Goal: Check status: Verify the current state of an ongoing process or item

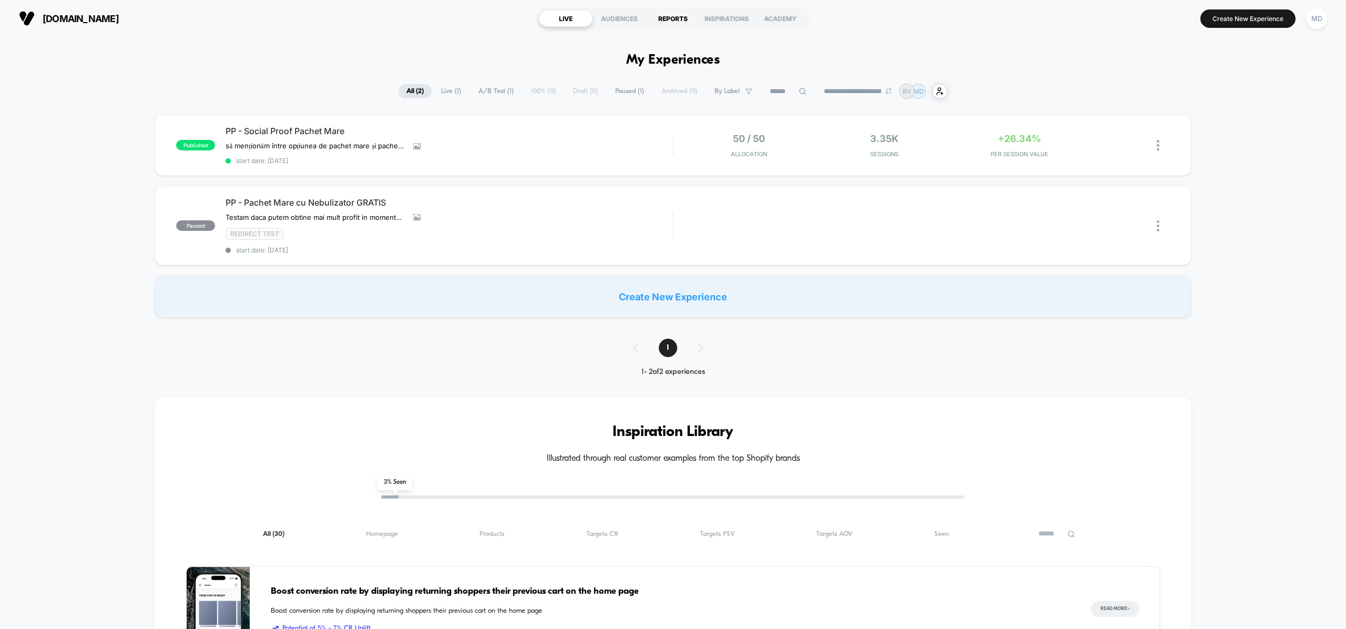
click at [663, 14] on div "REPORTS" at bounding box center [673, 18] width 54 height 17
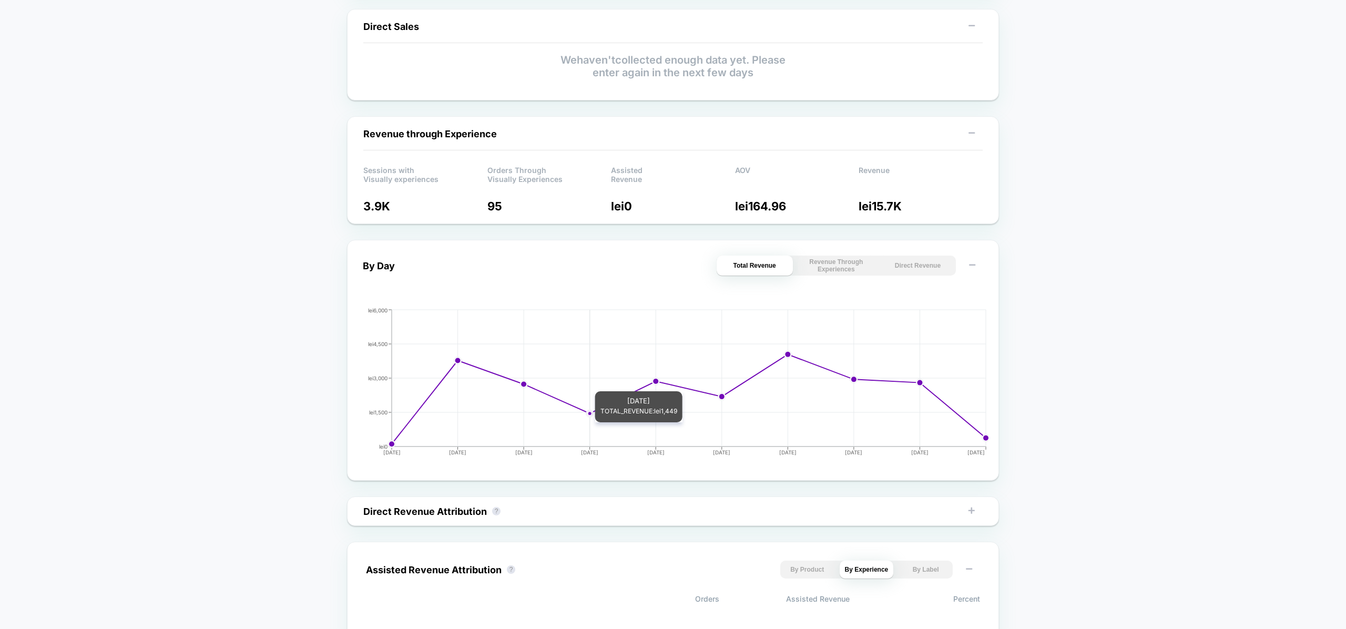
scroll to position [227, 0]
click at [825, 266] on button "Revenue Through Experiences" at bounding box center [836, 264] width 76 height 20
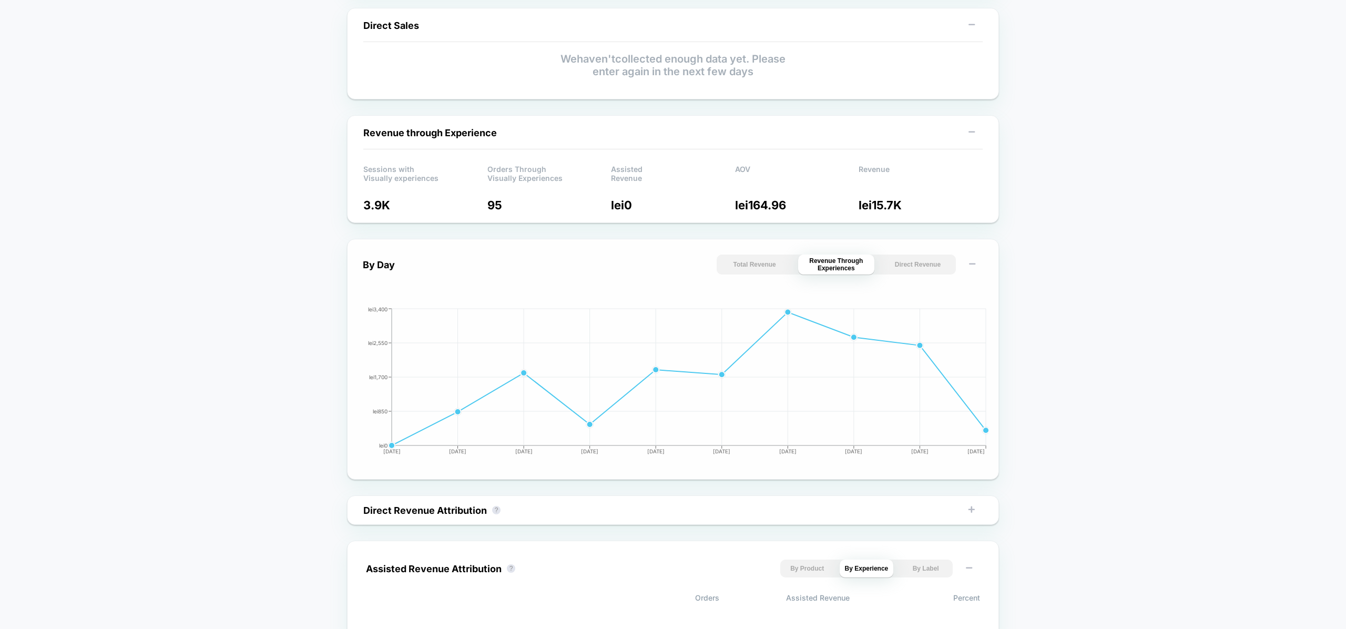
click at [766, 259] on button "Total Revenue" at bounding box center [755, 264] width 76 height 20
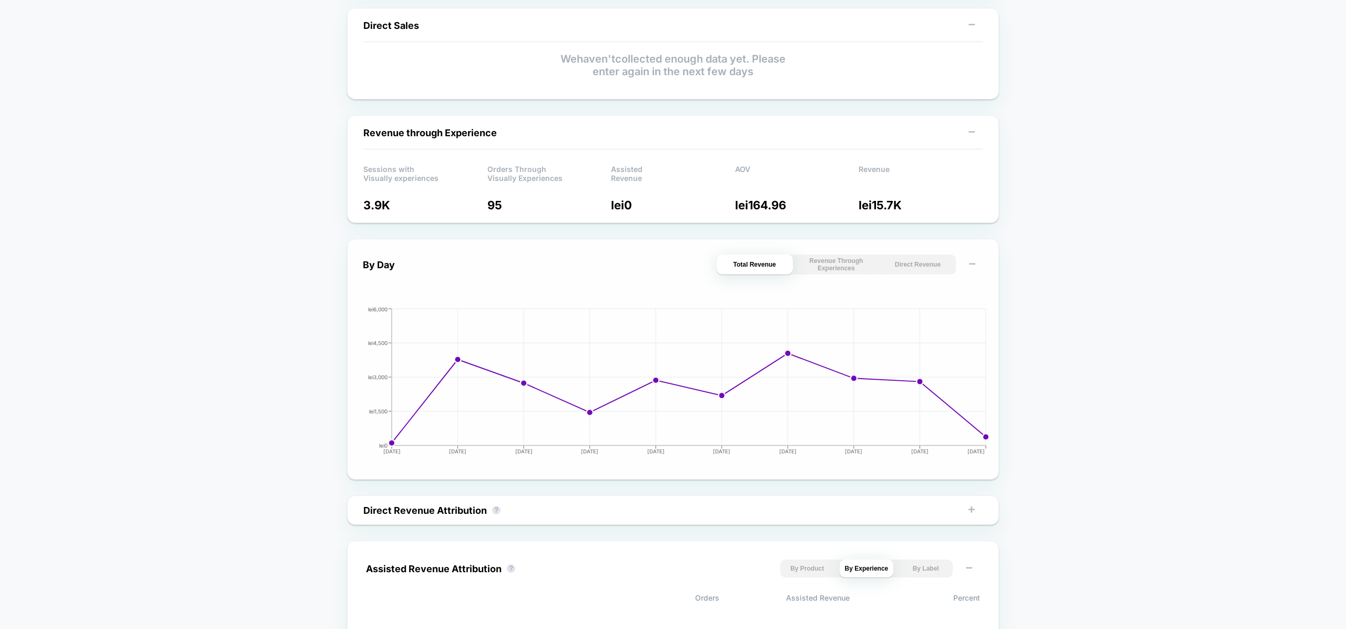
click at [910, 269] on button "Direct Revenue" at bounding box center [918, 264] width 76 height 20
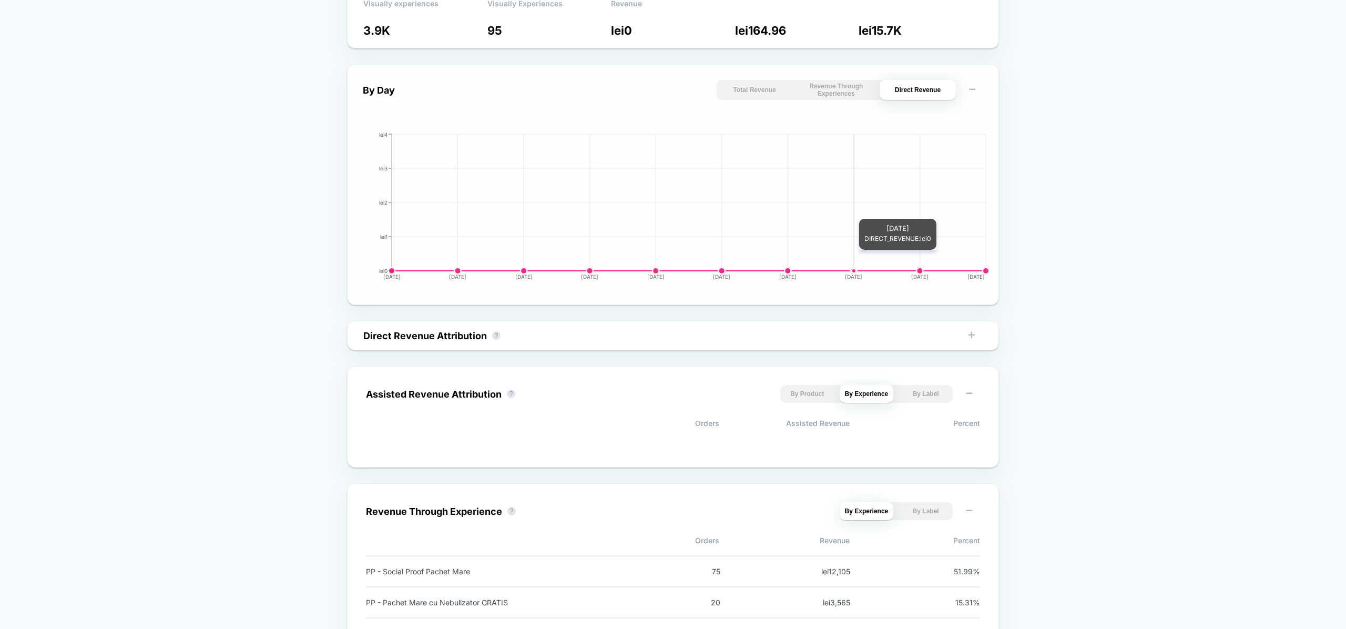
scroll to position [463, 0]
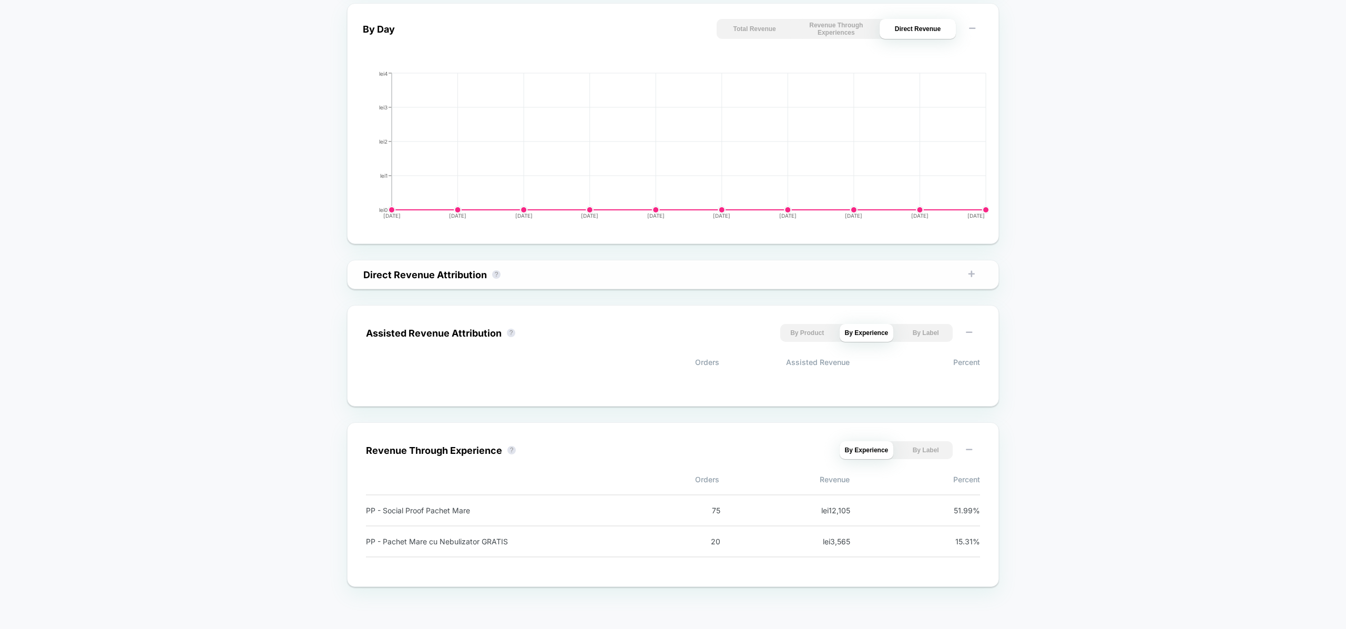
click at [724, 280] on div "Direct Revenue Attribution ? By Product By Experience By Label" at bounding box center [673, 275] width 640 height 18
click at [740, 264] on div "Direct Revenue Attribution ? By Product By Experience By Label" at bounding box center [673, 274] width 652 height 29
click at [824, 333] on button "By Product" at bounding box center [807, 333] width 54 height 18
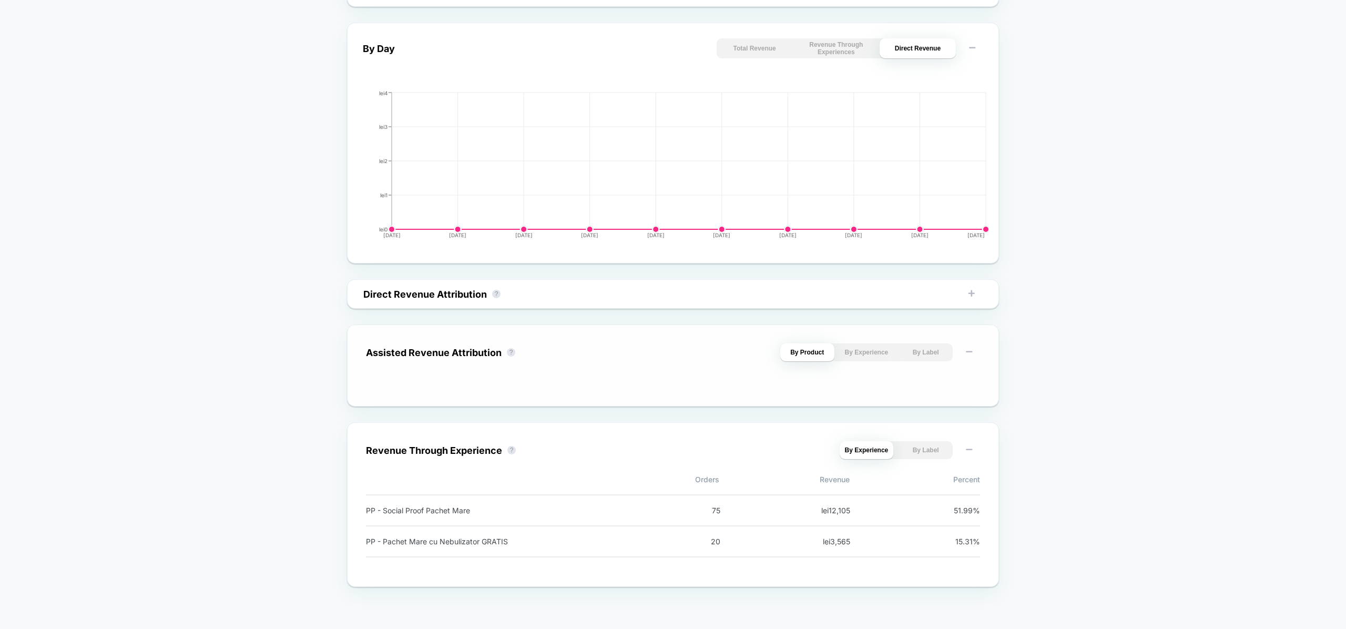
click at [923, 349] on button "By Label" at bounding box center [926, 352] width 54 height 18
click at [920, 448] on button "By Label" at bounding box center [926, 450] width 54 height 18
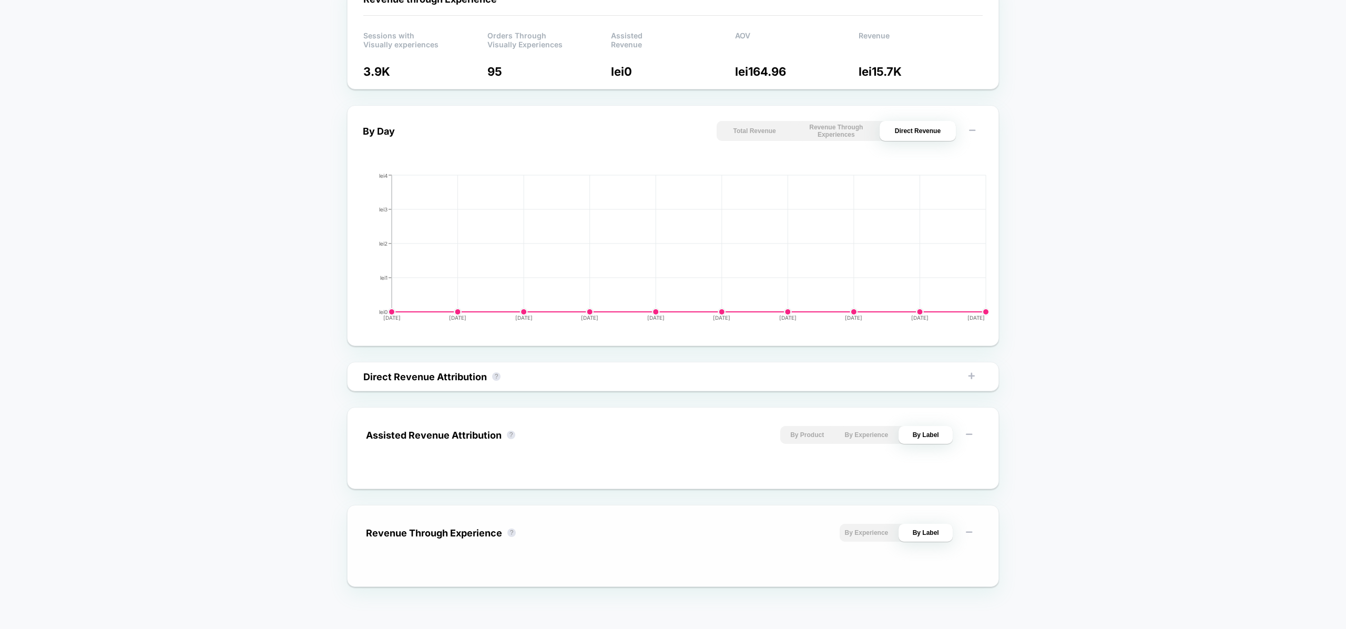
click at [878, 527] on button "By Experience" at bounding box center [867, 533] width 54 height 18
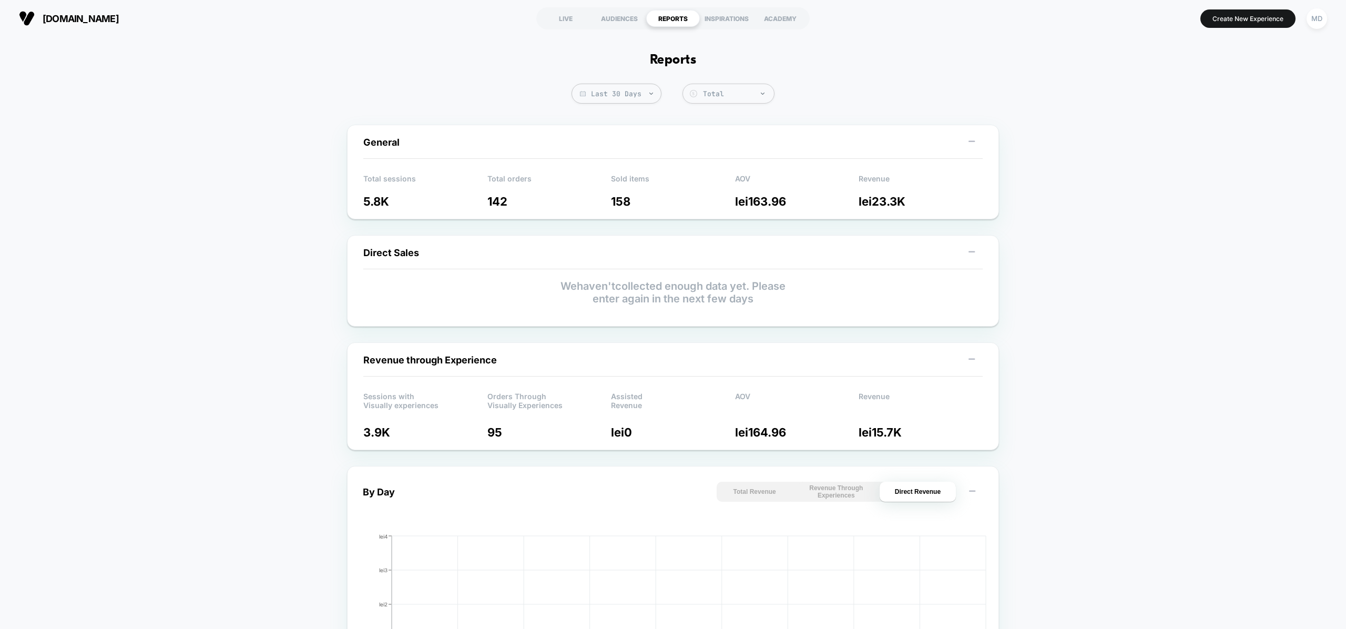
click at [973, 32] on div "[DOMAIN_NAME] LIVE AUDIENCES REPORTS INSPIRATIONS ACADEMY Create New Experience…" at bounding box center [673, 18] width 1346 height 37
